Goal: Find contact information: Find contact information

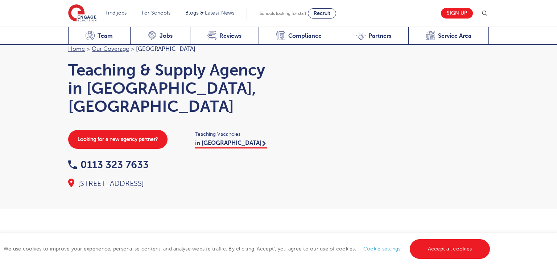
scroll to position [780, 0]
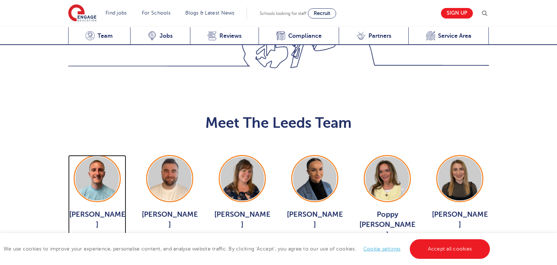
click at [98, 157] on img at bounding box center [97, 179] width 44 height 44
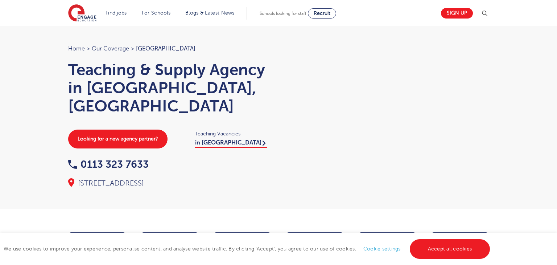
scroll to position [71, 0]
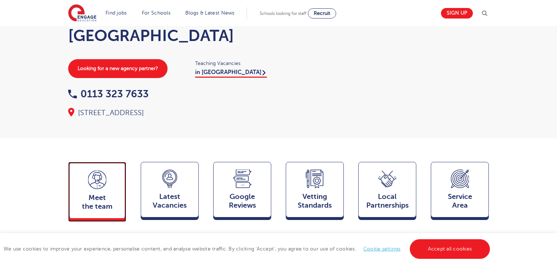
click at [107, 173] on div "Meet the team Team" at bounding box center [97, 190] width 58 height 57
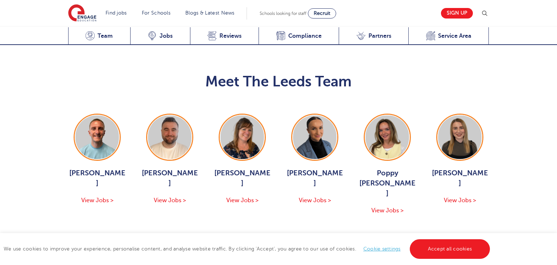
click at [289, 230] on button "Show More Of The Team" at bounding box center [278, 237] width 95 height 14
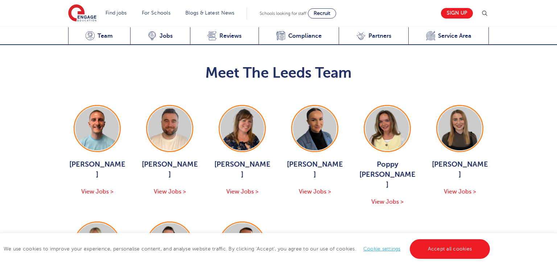
scroll to position [834, 0]
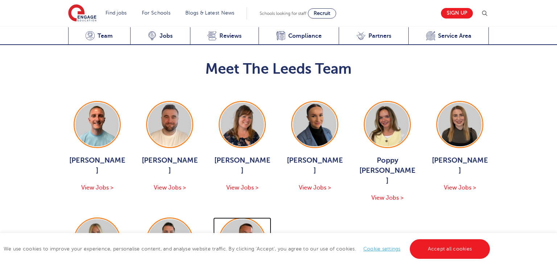
click at [248, 219] on img at bounding box center [243, 241] width 44 height 44
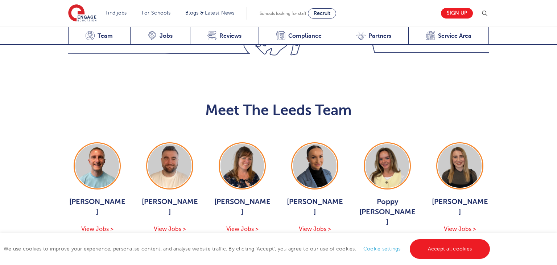
scroll to position [752, 0]
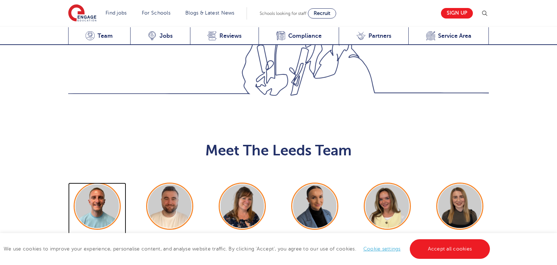
click at [116, 184] on img at bounding box center [97, 206] width 44 height 44
